Goal: Information Seeking & Learning: Check status

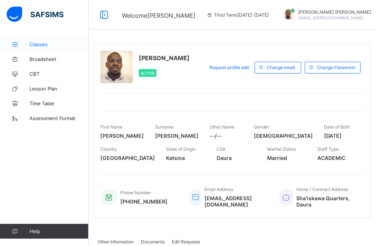
click at [38, 47] on span "Classes" at bounding box center [58, 44] width 59 height 6
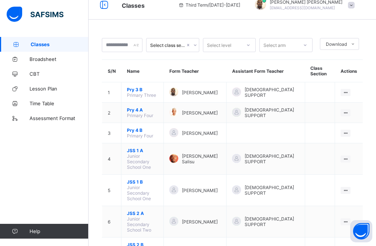
scroll to position [15, 0]
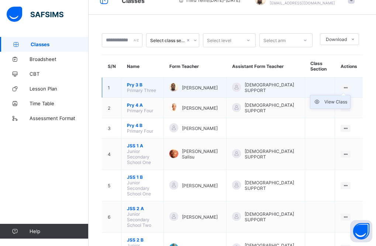
click at [347, 101] on div "View Class" at bounding box center [335, 101] width 23 height 7
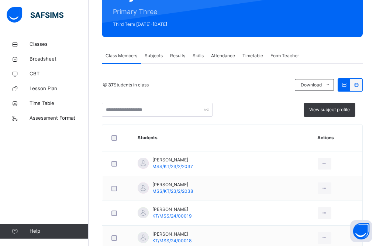
scroll to position [85, 0]
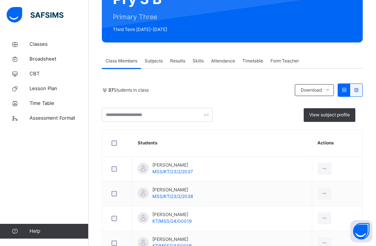
click at [178, 63] on span "Results" at bounding box center [177, 61] width 15 height 7
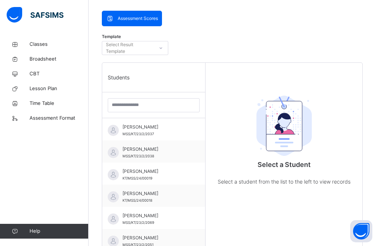
scroll to position [159, 0]
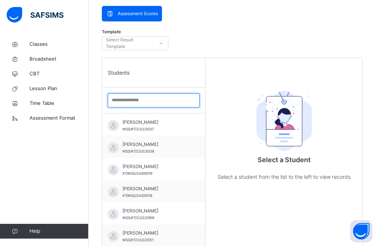
click at [142, 101] on input "search" at bounding box center [154, 100] width 92 height 14
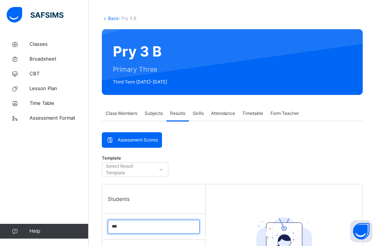
scroll to position [23, 0]
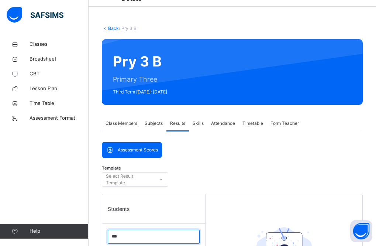
type input "***"
click at [152, 151] on span "Assessment Scores" at bounding box center [138, 149] width 40 height 7
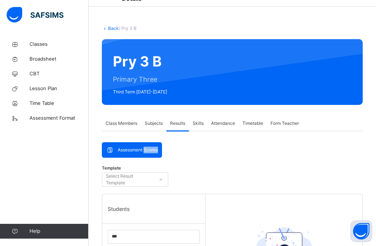
click at [152, 151] on span "Assessment Scores" at bounding box center [138, 149] width 40 height 7
drag, startPoint x: 152, startPoint y: 151, endPoint x: 126, endPoint y: 151, distance: 26.5
click at [126, 151] on span "Assessment Scores" at bounding box center [138, 149] width 40 height 7
click at [110, 150] on icon at bounding box center [110, 149] width 8 height 7
click at [160, 181] on icon at bounding box center [161, 178] width 4 height 7
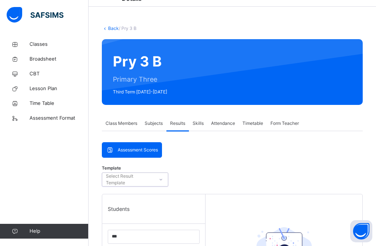
click at [122, 177] on div "Select Result Template" at bounding box center [129, 179] width 47 height 14
type input "**********"
click at [175, 208] on div "Students" at bounding box center [153, 208] width 103 height 29
click at [161, 180] on icon at bounding box center [161, 178] width 4 height 7
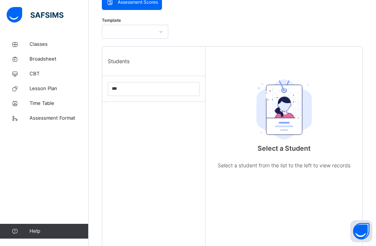
scroll to position [239, 0]
